Goal: Navigation & Orientation: Understand site structure

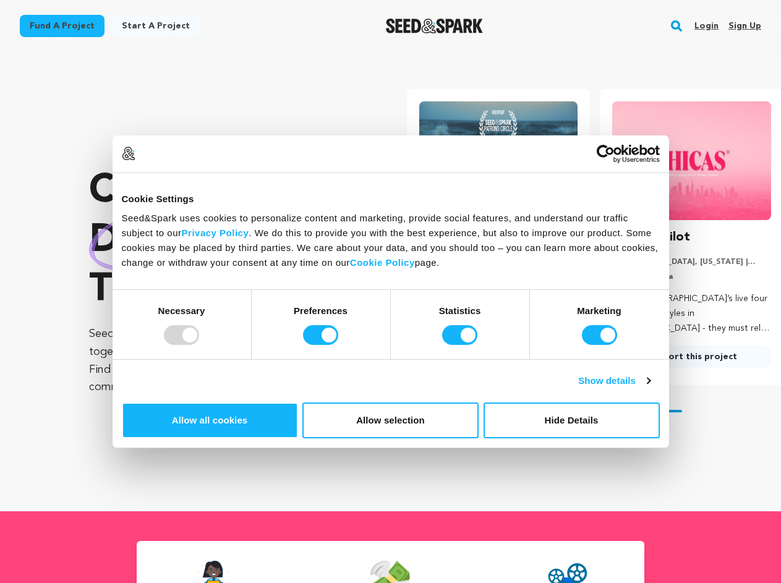
scroll to position [0, 203]
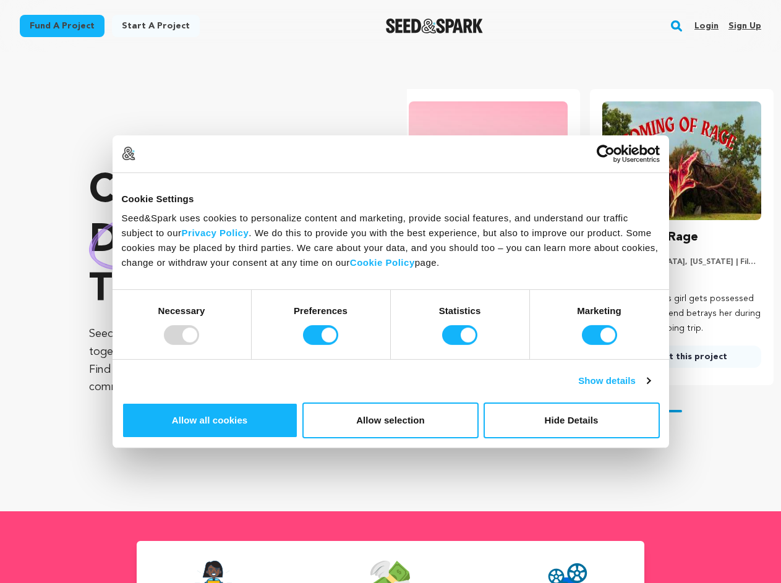
click at [199, 345] on div at bounding box center [181, 335] width 35 height 20
click at [338, 345] on input "Preferences" at bounding box center [320, 335] width 35 height 20
checkbox input "false"
click at [461, 345] on input "Statistics" at bounding box center [459, 335] width 35 height 20
checkbox input "false"
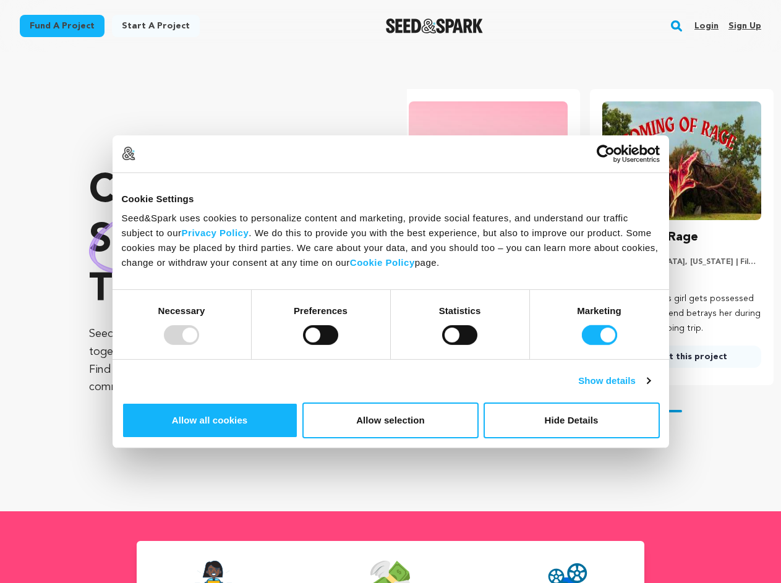
click at [582, 345] on input "Marketing" at bounding box center [599, 335] width 35 height 20
checkbox input "false"
click at [650, 388] on link "Show details" at bounding box center [614, 381] width 72 height 15
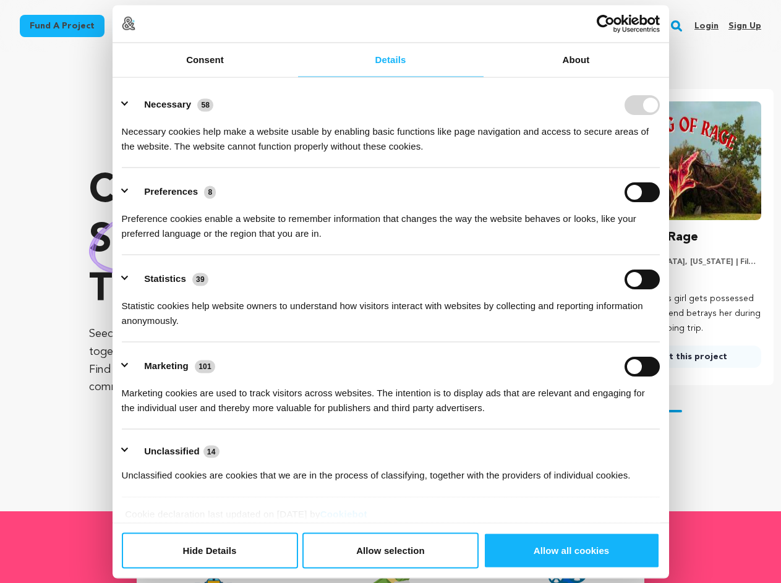
click at [669, 77] on link "About" at bounding box center [577, 60] width 186 height 34
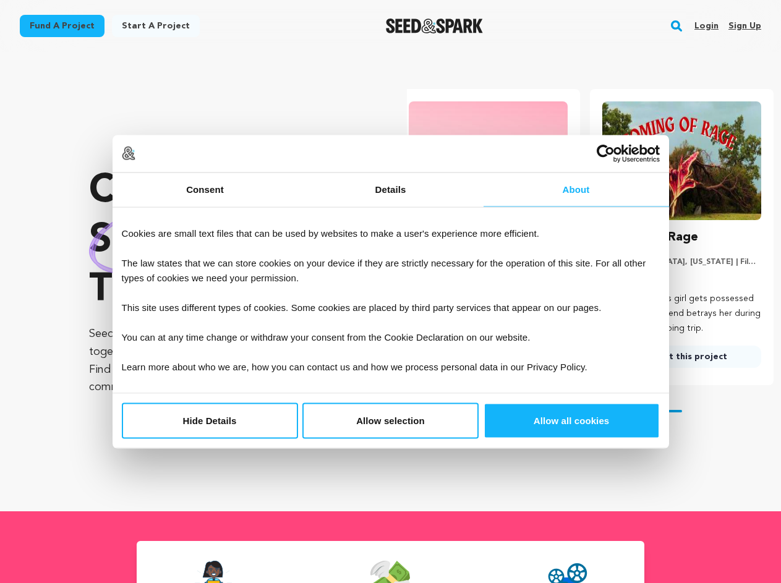
click at [683, 462] on div "Crowdfunding stories that matter . Seed&Spark is where creators and audiences w…" at bounding box center [435, 282] width 692 height 410
click at [683, 502] on section "Crowdfunding stories that matter . Seed&Spark is where creators and audiences w…" at bounding box center [435, 281] width 692 height 459
click at [679, 26] on rect "button" at bounding box center [676, 26] width 15 height 15
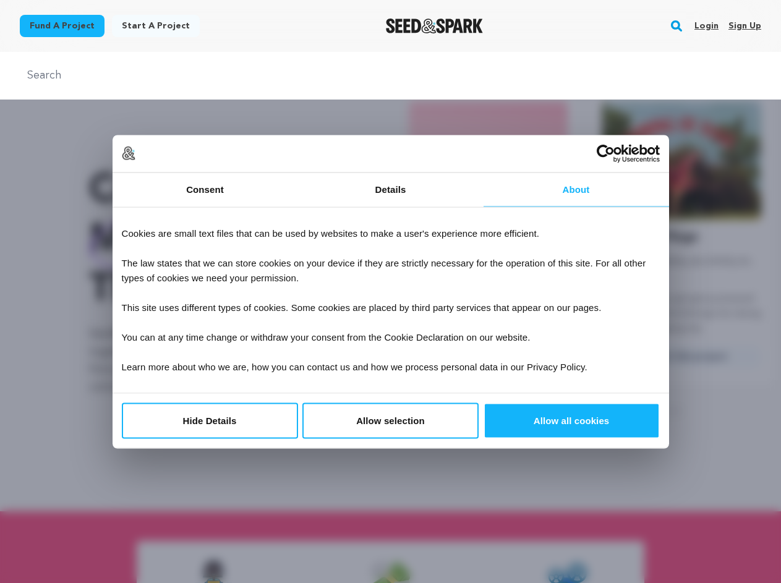
scroll to position [0, 0]
